Goal: Information Seeking & Learning: Compare options

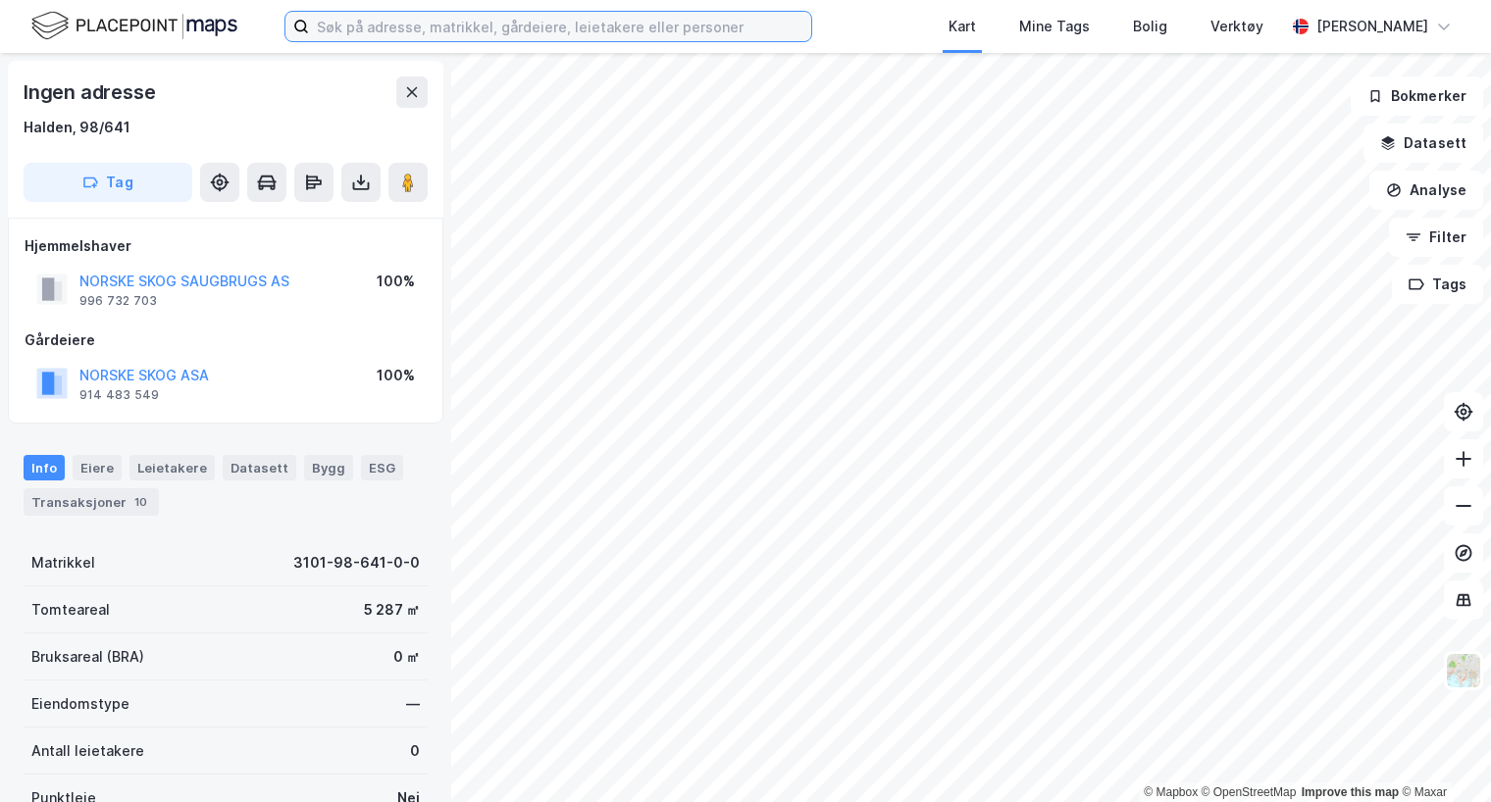
click at [327, 28] on input at bounding box center [560, 26] width 502 height 29
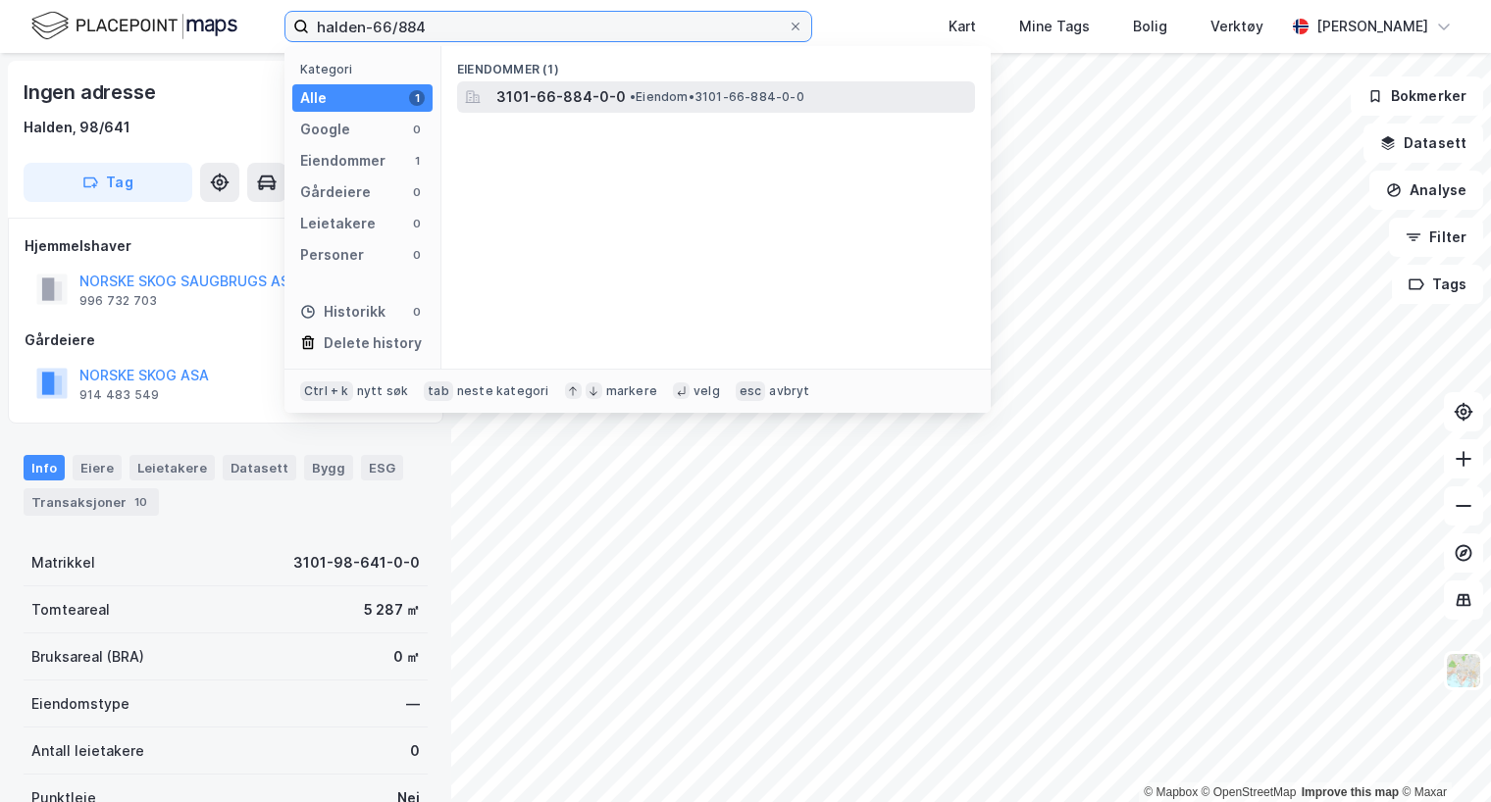
type input "halden-66/884"
click at [552, 99] on span "3101-66-884-0-0" at bounding box center [560, 97] width 129 height 24
